Goal: Information Seeking & Learning: Learn about a topic

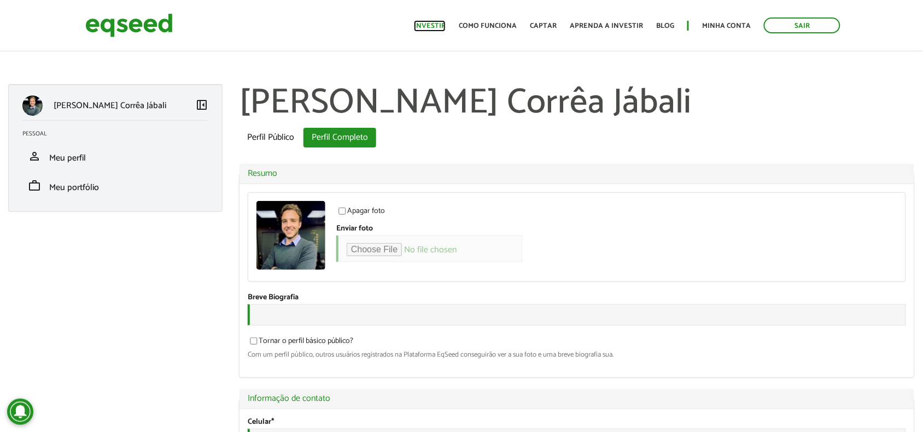
click at [432, 22] on link "Investir" at bounding box center [430, 25] width 32 height 7
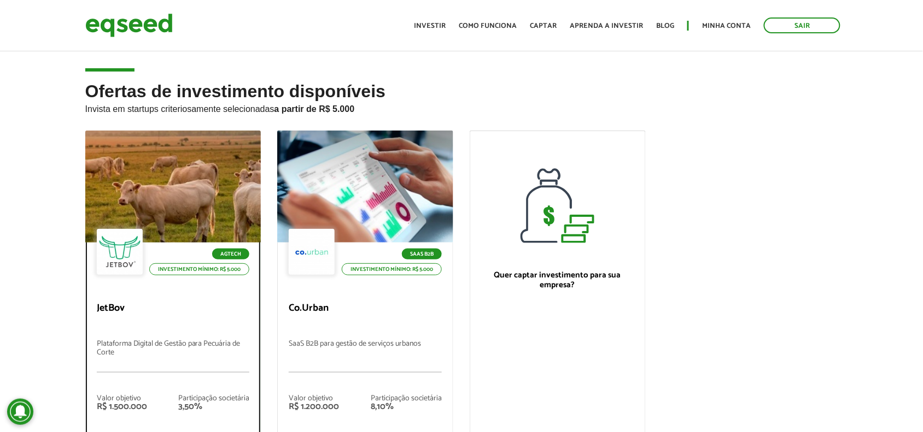
click at [218, 222] on div at bounding box center [172, 187] width 211 height 134
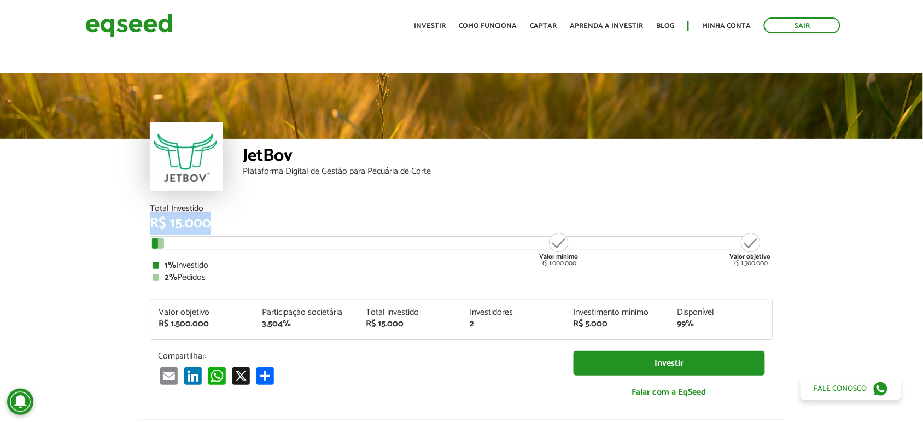
drag, startPoint x: 167, startPoint y: 195, endPoint x: 235, endPoint y: 200, distance: 68.5
click at [235, 216] on div "R$ 15.000" at bounding box center [461, 223] width 623 height 14
drag, startPoint x: 190, startPoint y: 206, endPoint x: 148, endPoint y: 201, distance: 42.4
click at [148, 204] on div "Total Investido R$ 15.000 Valor mínimo R$ 1.000.000 Valor objetivo R$ 1.500.000…" at bounding box center [461, 311] width 639 height 215
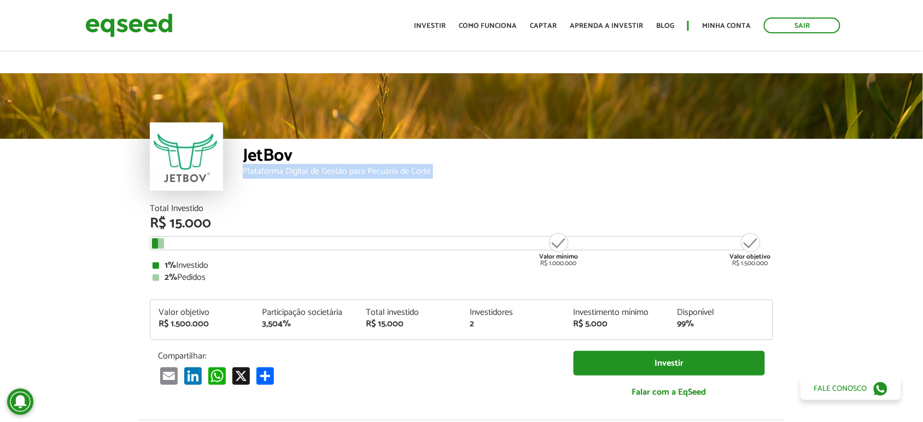
drag, startPoint x: 193, startPoint y: 191, endPoint x: 159, endPoint y: 184, distance: 34.6
click at [194, 216] on div "R$ 15.000" at bounding box center [461, 223] width 623 height 14
drag, startPoint x: 149, startPoint y: 179, endPoint x: 209, endPoint y: 198, distance: 63.6
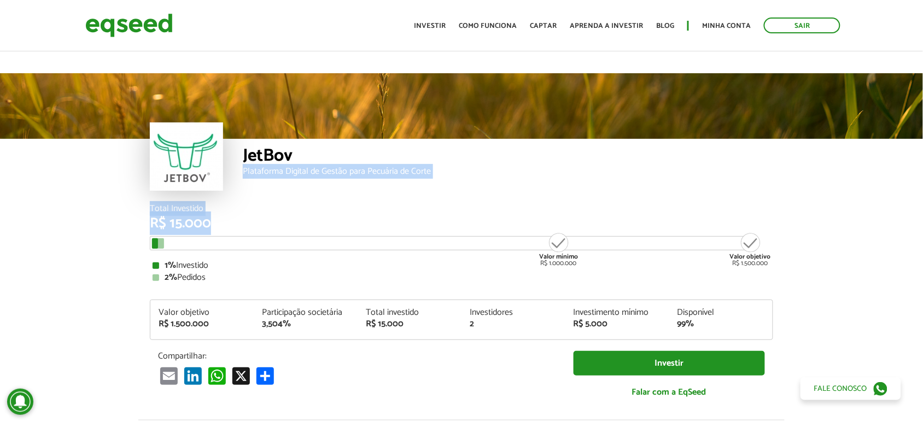
click at [209, 216] on div "R$ 15.000" at bounding box center [461, 223] width 623 height 14
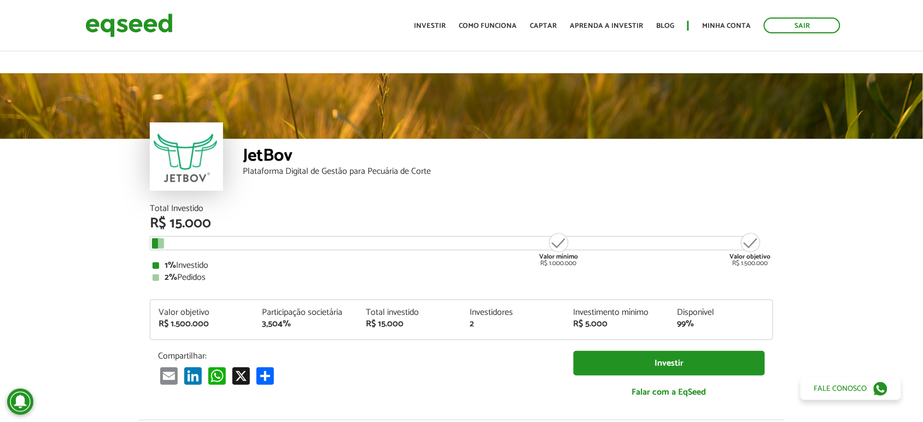
drag, startPoint x: 152, startPoint y: 185, endPoint x: 212, endPoint y: 205, distance: 63.4
click at [212, 205] on div "Total Investido R$ 15.000" at bounding box center [461, 217] width 623 height 26
click at [214, 216] on div "R$ 15.000" at bounding box center [461, 223] width 623 height 14
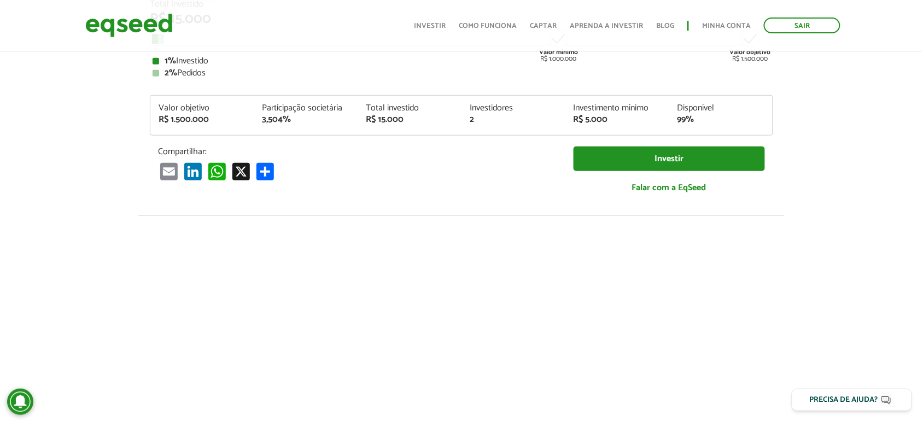
scroll to position [6, 0]
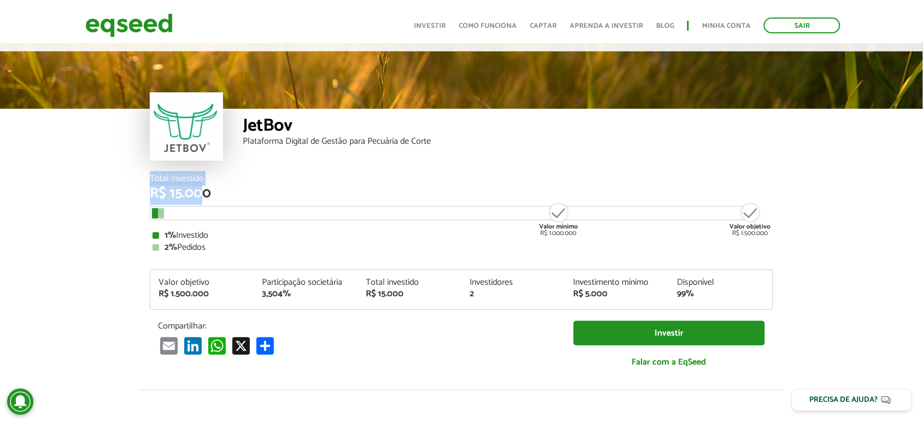
drag, startPoint x: 146, startPoint y: 179, endPoint x: 261, endPoint y: 197, distance: 116.3
click at [222, 190] on div "Total Investido R$ 15.000 Valor mínimo R$ 1.000.000 Valor objetivo R$ 1.500.000…" at bounding box center [461, 281] width 639 height 215
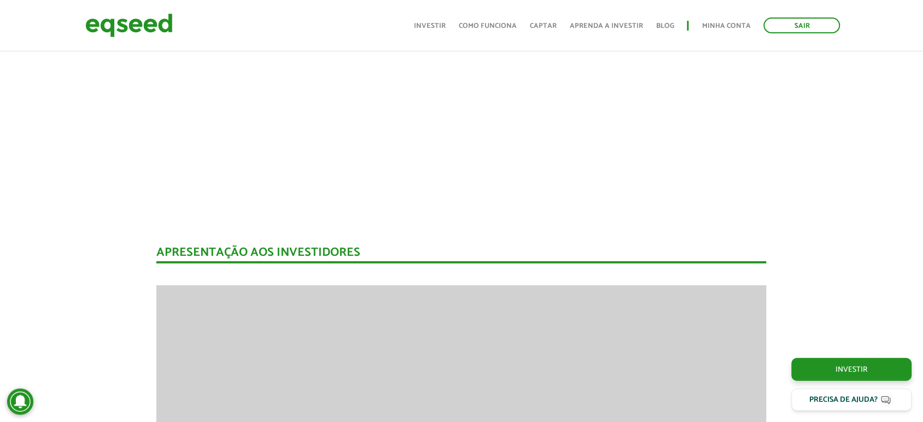
scroll to position [6, 0]
